Goal: Information Seeking & Learning: Learn about a topic

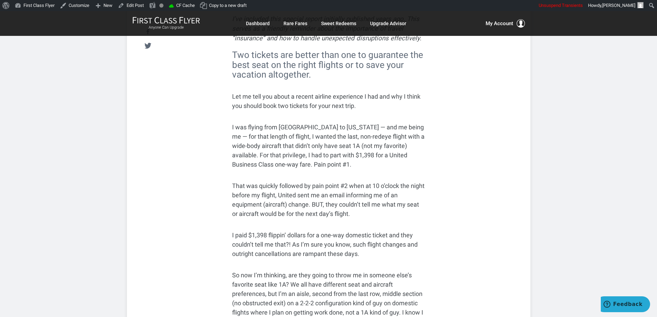
scroll to position [172, 0]
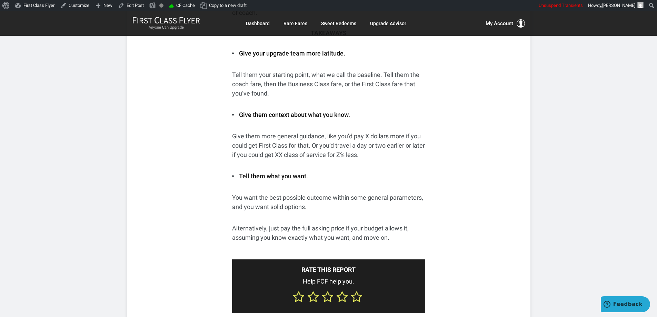
scroll to position [1131, 0]
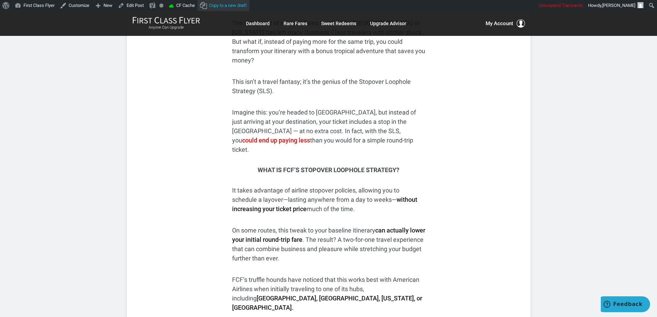
scroll to position [276, 0]
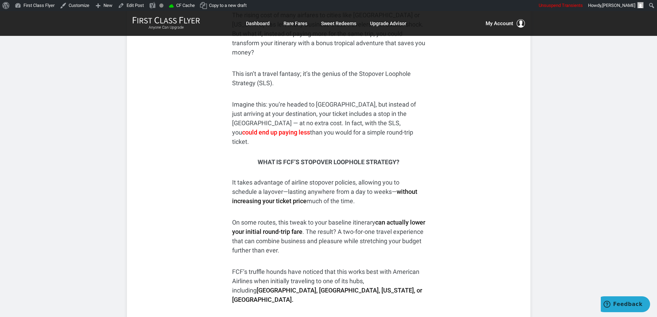
click at [310, 129] on span "could end up paying less" at bounding box center [276, 132] width 68 height 7
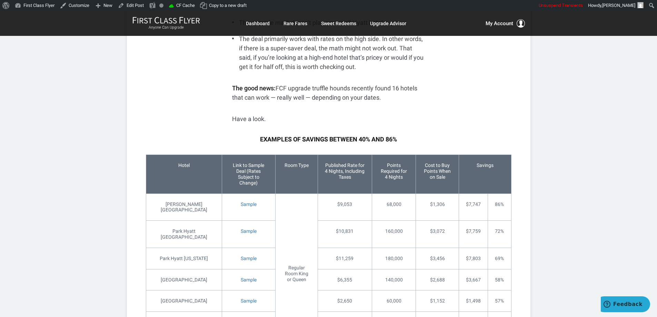
scroll to position [1069, 0]
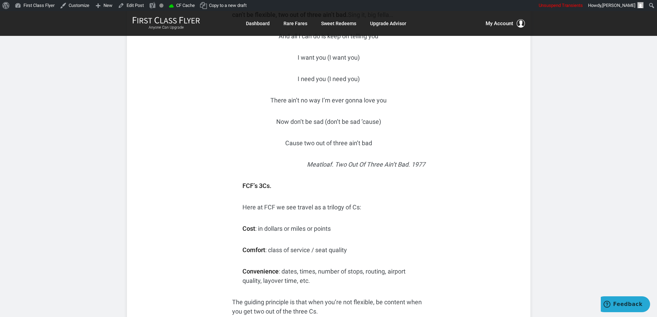
scroll to position [241, 0]
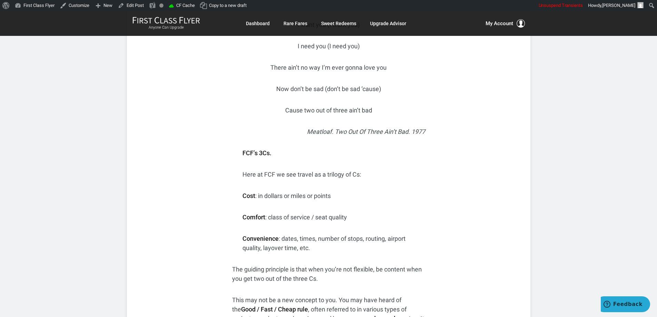
scroll to position [379, 0]
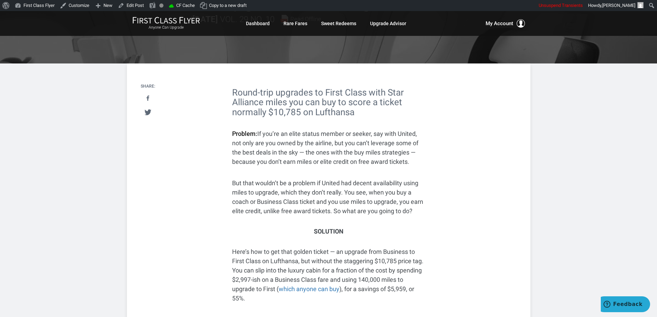
scroll to position [172, 0]
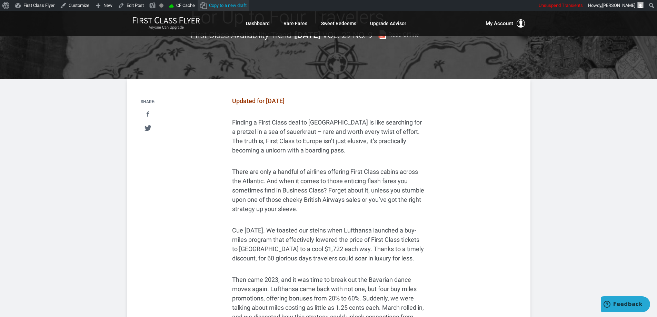
scroll to position [138, 0]
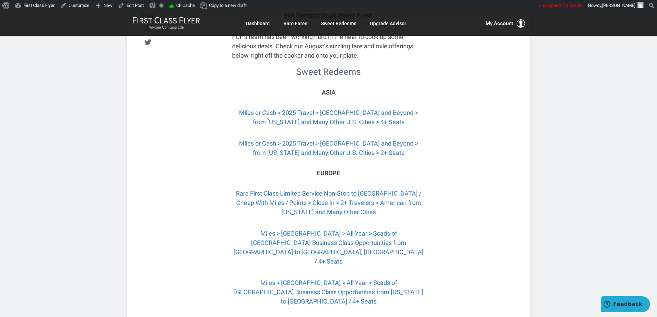
scroll to position [241, 0]
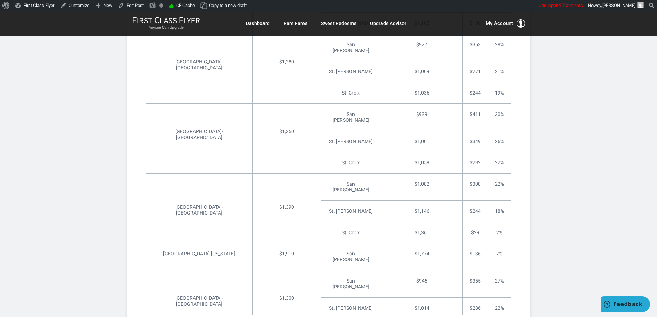
scroll to position [1176, 0]
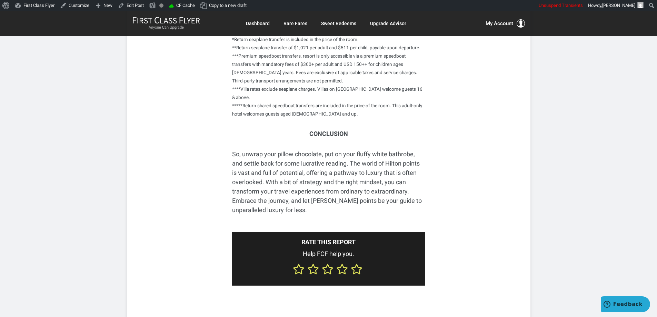
scroll to position [2148, 0]
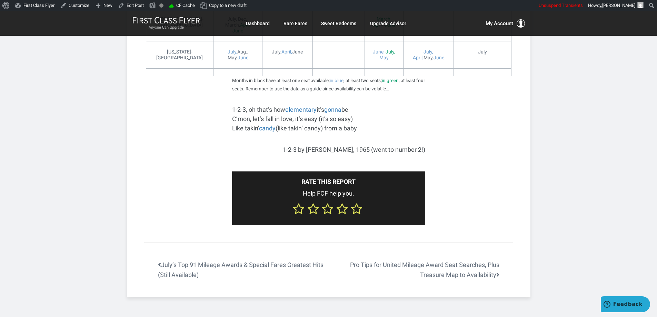
scroll to position [2941, 0]
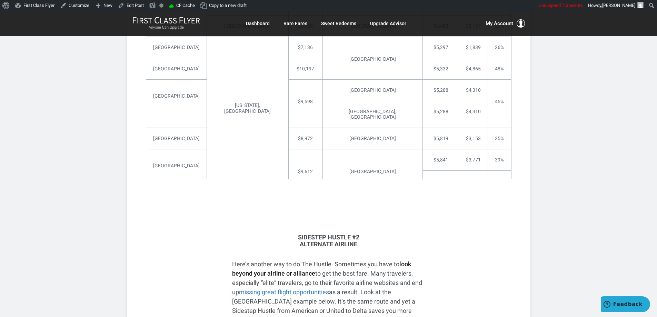
scroll to position [1763, 0]
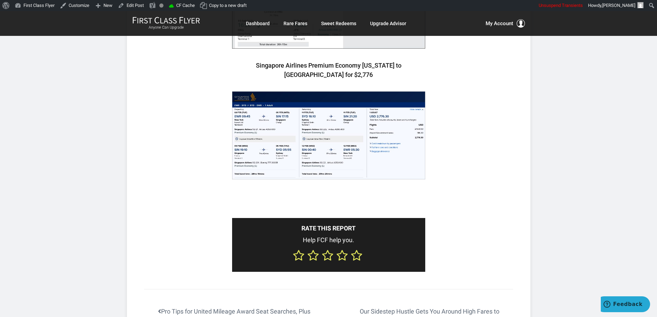
scroll to position [1428, 0]
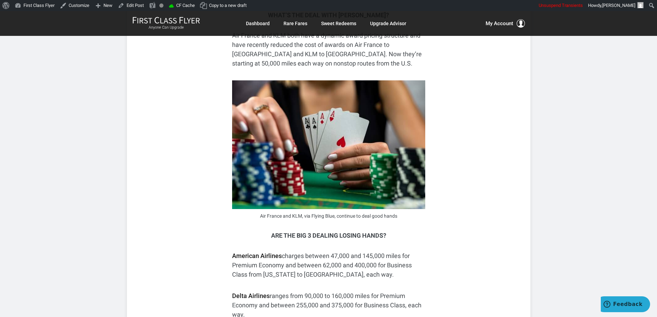
scroll to position [517, 0]
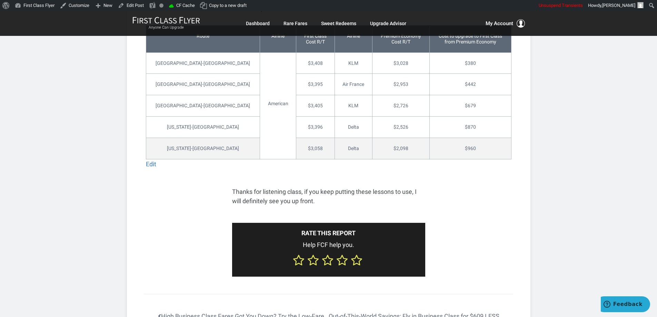
scroll to position [1379, 0]
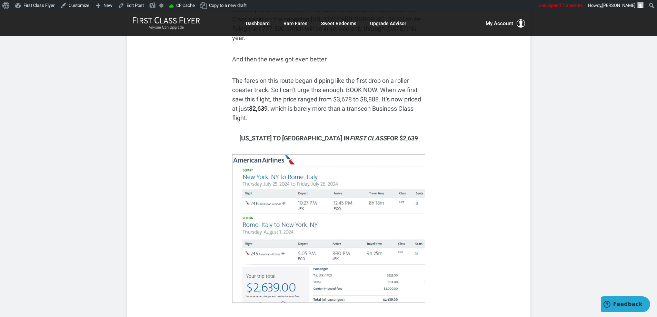
scroll to position [239, 0]
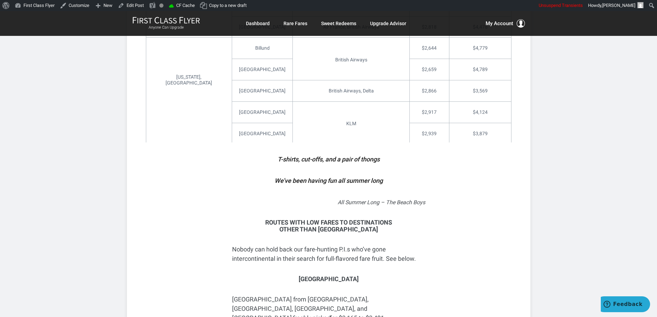
scroll to position [1600, 0]
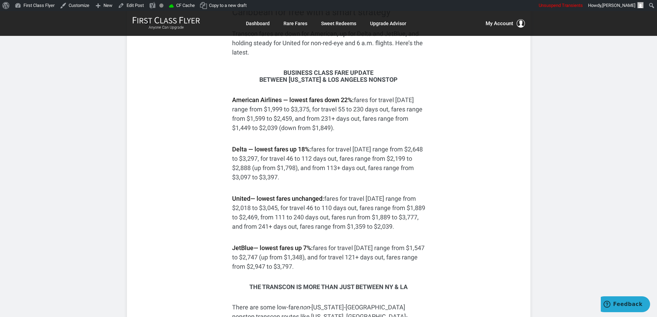
scroll to position [172, 0]
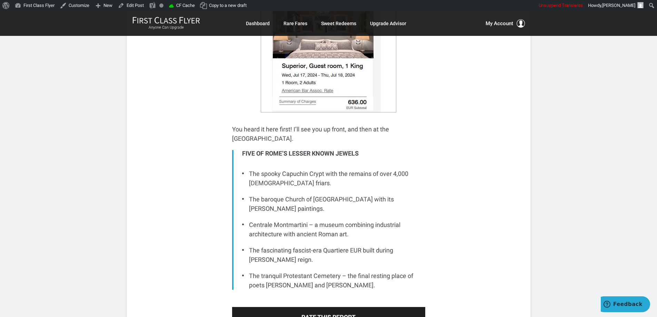
scroll to position [2294, 0]
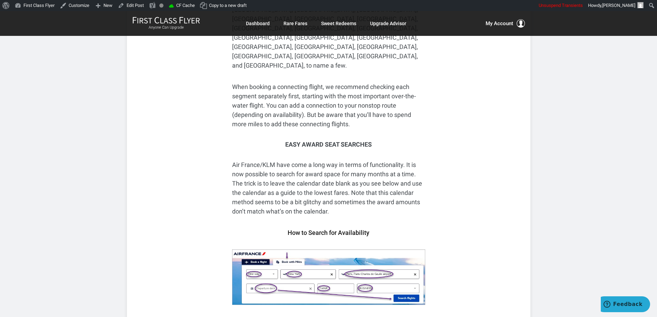
scroll to position [2206, 0]
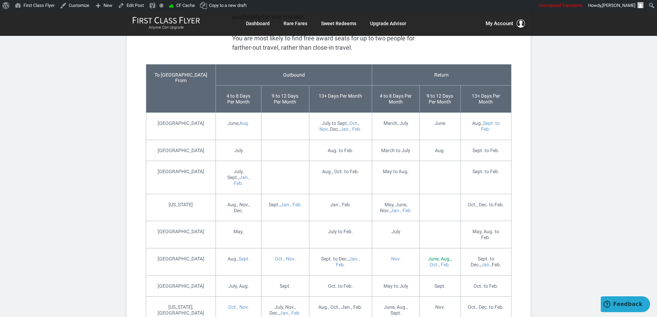
scroll to position [2602, 0]
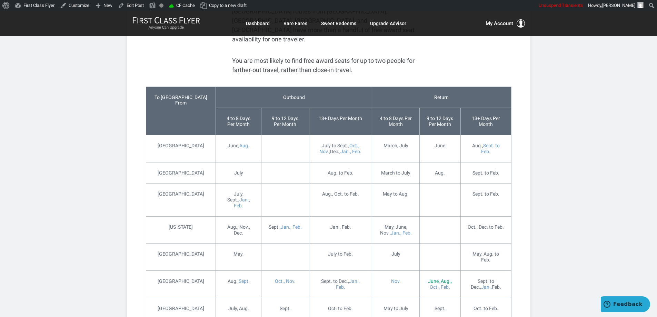
drag, startPoint x: 230, startPoint y: 253, endPoint x: 394, endPoint y: 267, distance: 164.7
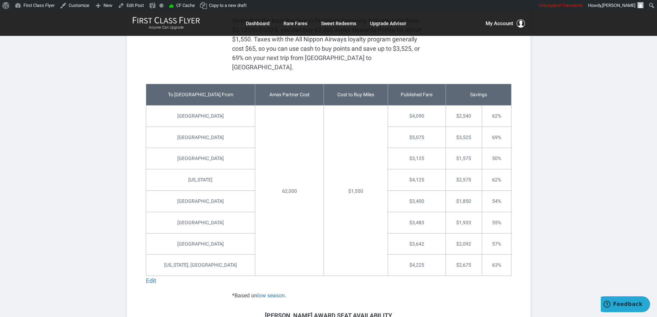
scroll to position [1617, 0]
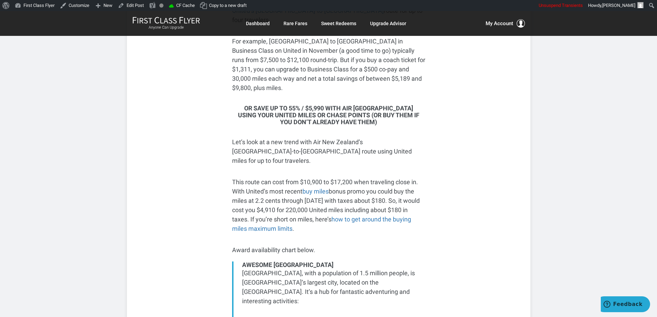
scroll to position [448, 0]
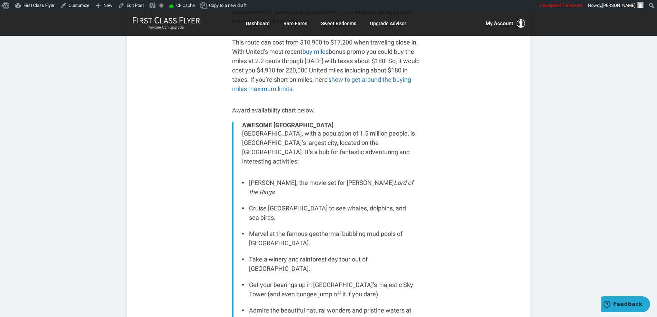
click at [316, 178] on li "[PERSON_NAME], the movie set for [PERSON_NAME] Lord of the Rings" at bounding box center [329, 187] width 174 height 19
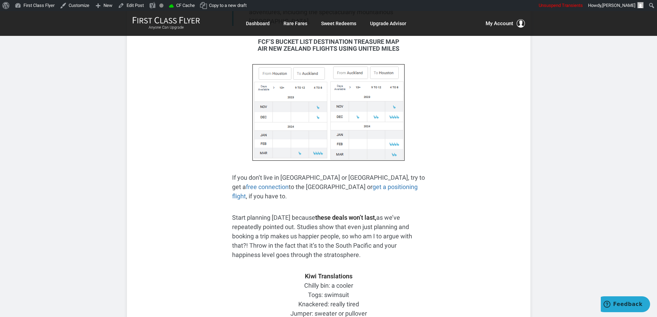
scroll to position [1000, 0]
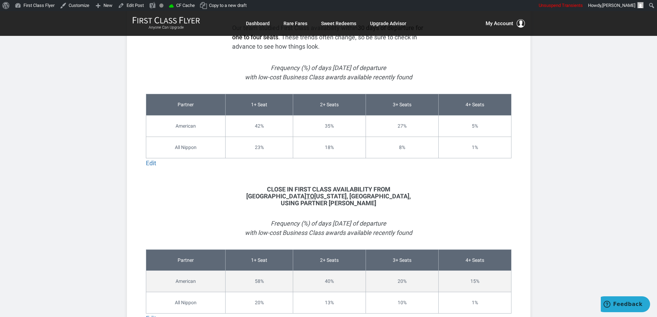
scroll to position [1360, 0]
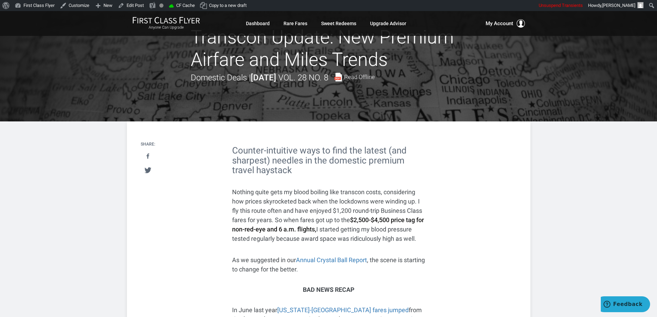
scroll to position [34, 0]
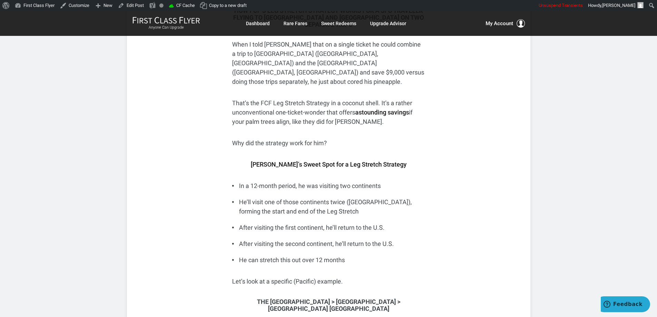
scroll to position [483, 0]
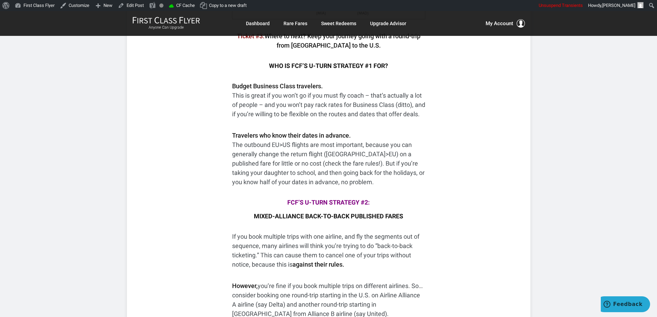
scroll to position [2343, 0]
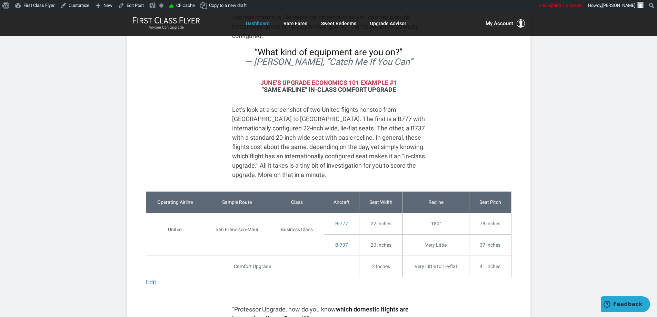
scroll to position [414, 0]
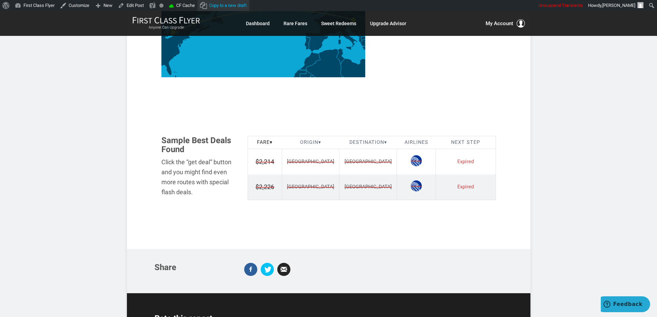
scroll to position [345, 0]
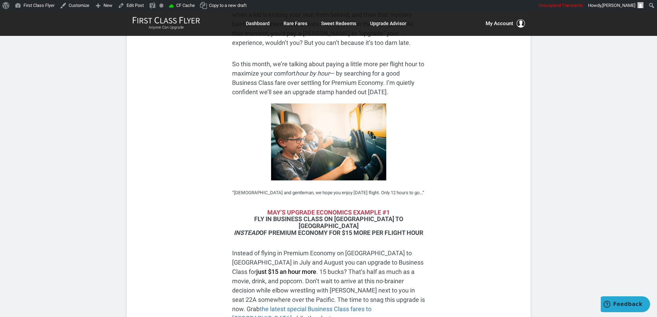
scroll to position [379, 0]
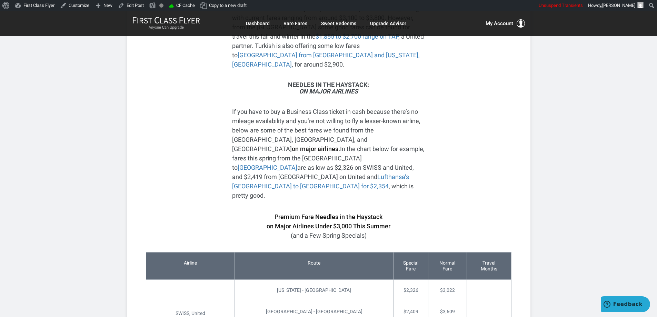
scroll to position [655, 0]
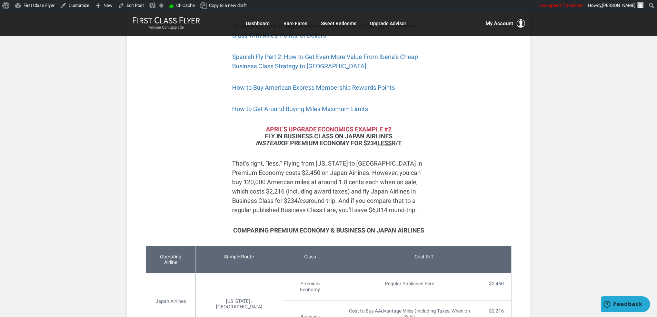
scroll to position [1000, 0]
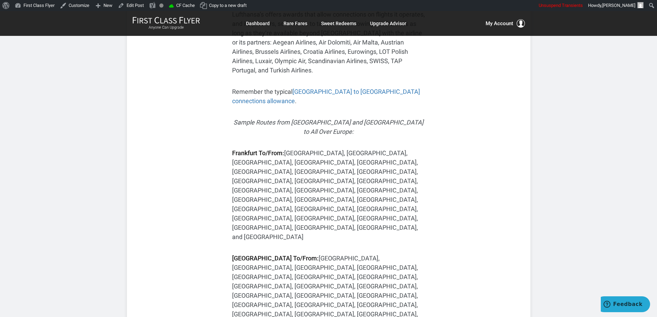
scroll to position [1072, 0]
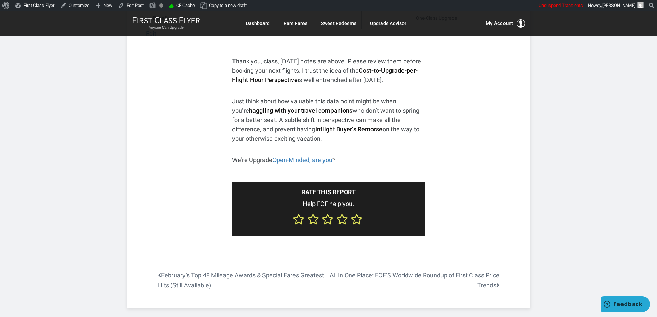
scroll to position [1693, 0]
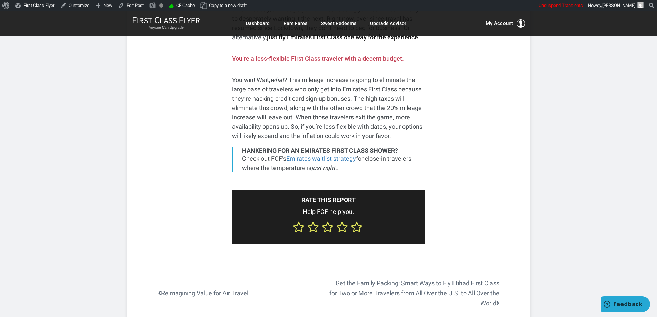
scroll to position [1803, 0]
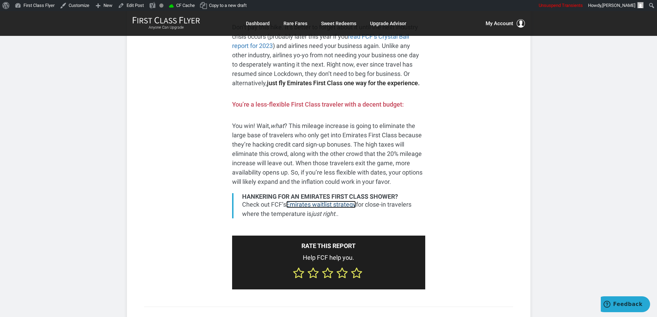
click at [315, 201] on link "Emirates waitlist strategy" at bounding box center [321, 204] width 70 height 7
click at [242, 193] on div "Hankering for an Emirates First Class shower?" at bounding box center [329, 196] width 174 height 7
click at [233, 193] on div "Hankering for an Emirates First Class shower? Check out FCF’s Emirates waitlist…" at bounding box center [328, 206] width 193 height 26
drag, startPoint x: 225, startPoint y: 188, endPoint x: 243, endPoint y: 193, distance: 18.8
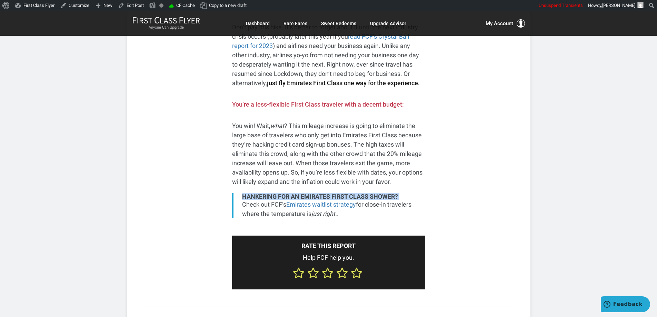
click at [234, 193] on div "Hankering for an Emirates First Class shower? Check out FCF’s Emirates waitlist…" at bounding box center [328, 206] width 193 height 26
drag, startPoint x: 231, startPoint y: 187, endPoint x: 238, endPoint y: 191, distance: 8.3
click at [238, 193] on div "Hankering for an Emirates First Class shower? Check out FCF’s Emirates waitlist…" at bounding box center [328, 206] width 193 height 26
drag, startPoint x: 238, startPoint y: 191, endPoint x: 407, endPoint y: 192, distance: 169.6
click at [407, 200] on p "Check out FCF’s Emirates waitlist strategy for close-in travelers where the tem…" at bounding box center [329, 209] width 174 height 19
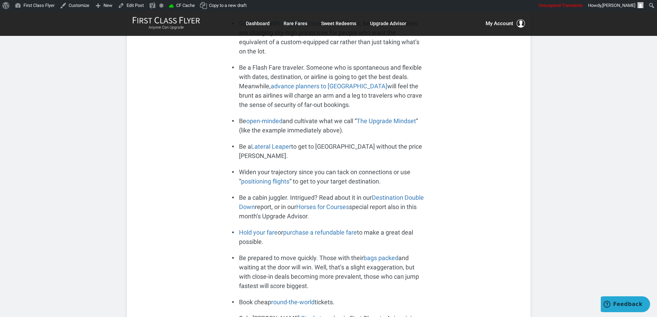
scroll to position [3788, 0]
